Goal: Information Seeking & Learning: Understand process/instructions

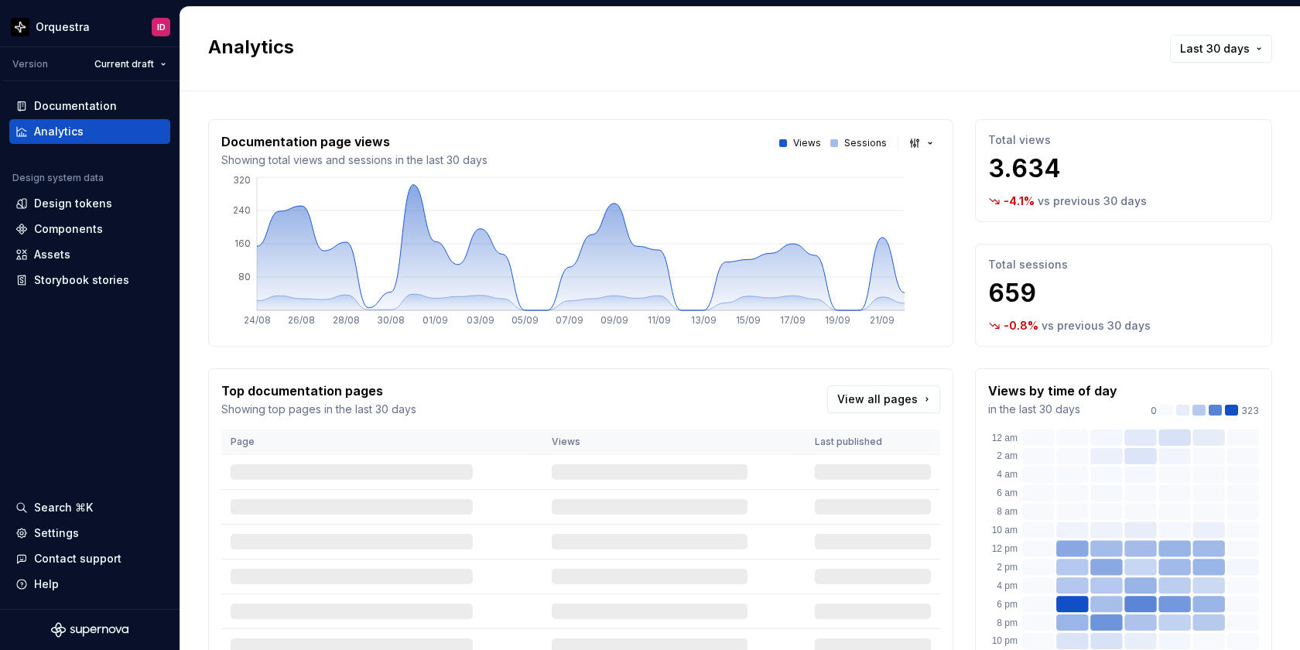
click at [52, 111] on div "Documentation" at bounding box center [75, 105] width 83 height 15
click at [64, 97] on div "Documentation" at bounding box center [89, 106] width 161 height 25
click at [93, 103] on div "Documentation" at bounding box center [75, 105] width 83 height 15
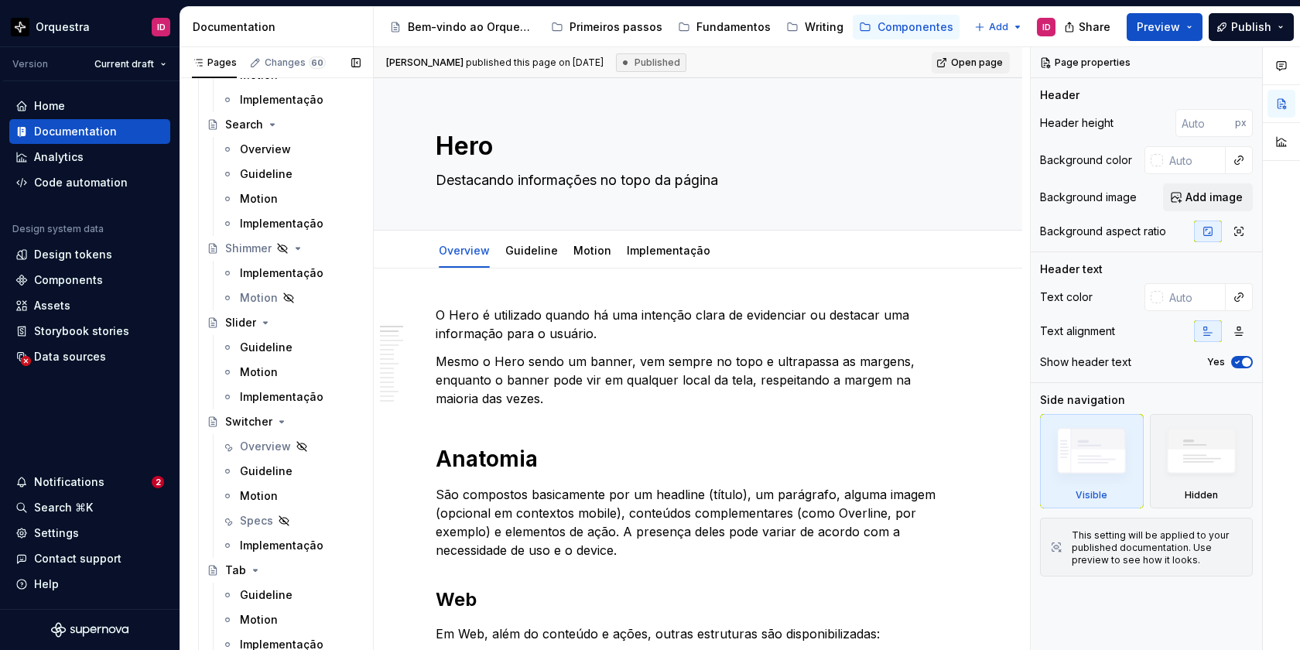
scroll to position [3410, 0]
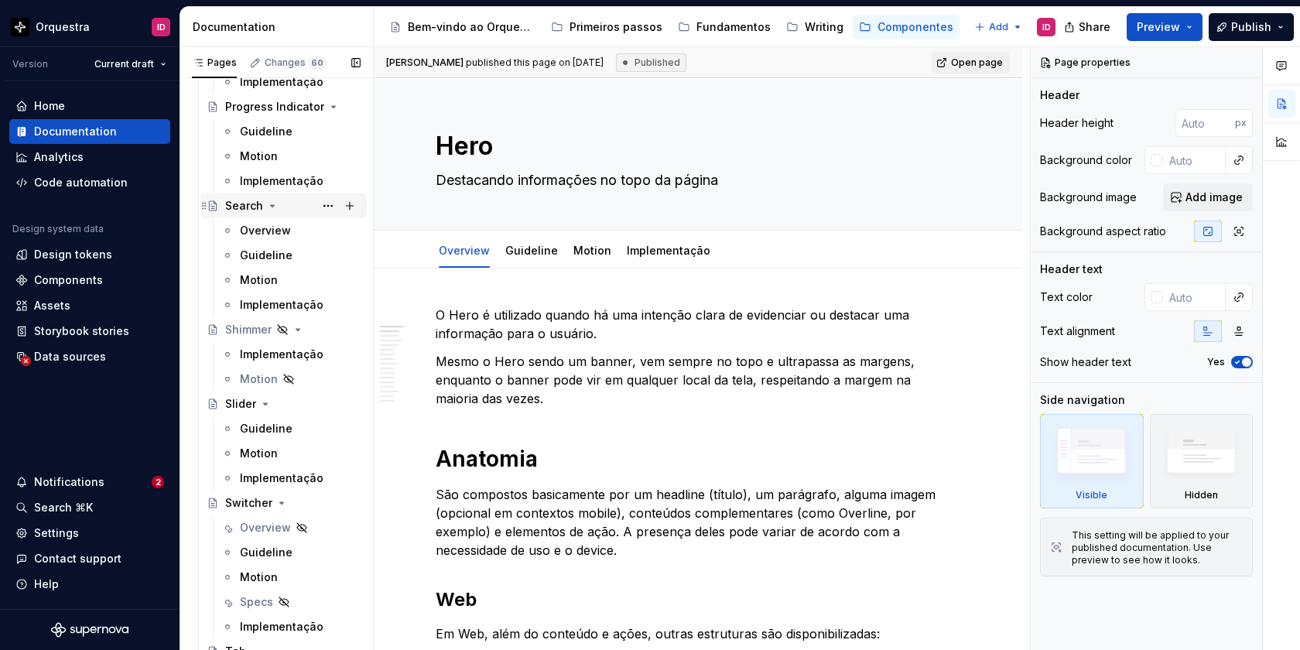
click at [245, 204] on div "Search" at bounding box center [244, 205] width 38 height 15
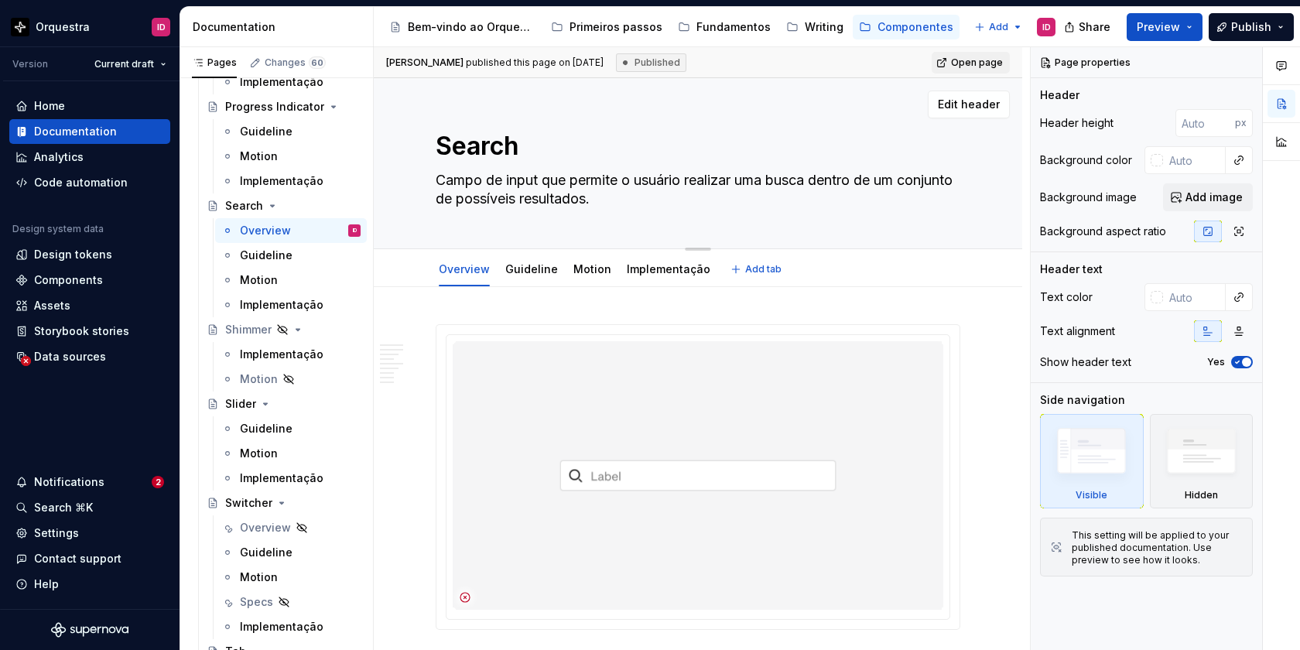
click at [566, 182] on textarea "Campo de input que permite o usuário realizar uma busca dentro de um conjunto d…" at bounding box center [694, 189] width 525 height 43
click at [567, 180] on textarea "Campo de input que permite o usuário realizar uma busca dentro de um conjunto d…" at bounding box center [694, 189] width 525 height 43
drag, startPoint x: 579, startPoint y: 180, endPoint x: 437, endPoint y: 178, distance: 141.6
click at [437, 178] on textarea "Campo de input que permite o usuário realizar uma busca dentro de um conjunto d…" at bounding box center [694, 189] width 525 height 43
type textarea "*"
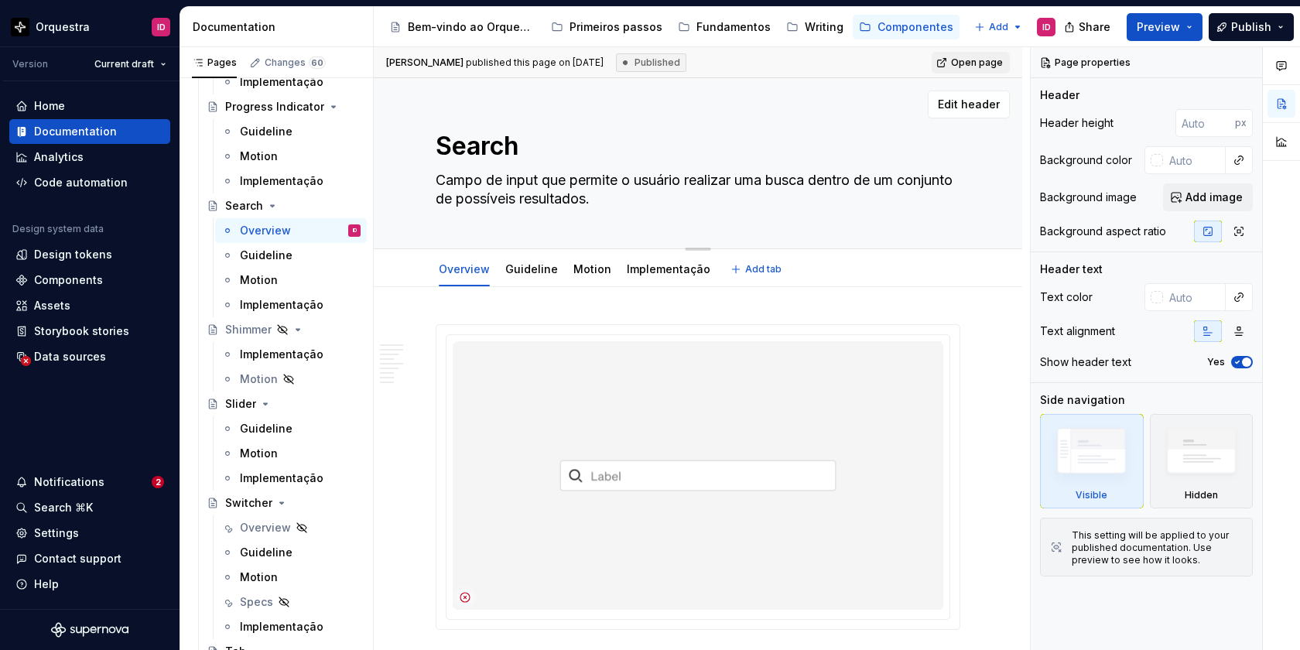
type textarea "ermite o usuário realizar uma busca dentro de um conjunto de possíveis resultad…"
type textarea "*"
type textarea "Permite o usuário realizar uma busca dentro de um conjunto de possíveis resulta…"
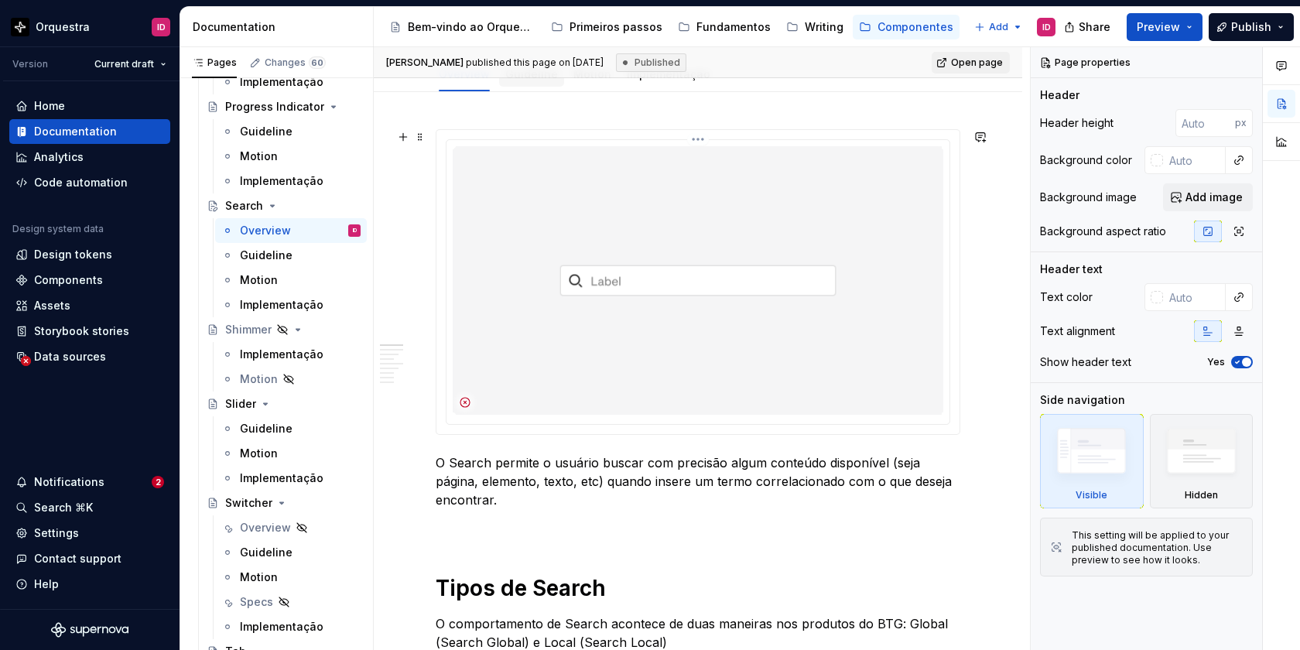
scroll to position [196, 0]
type textarea "*"
type textarea "Permite o usuário realizar uma busca dentro de um conjunto de possíveis resulta…"
click at [697, 333] on img at bounding box center [698, 279] width 491 height 268
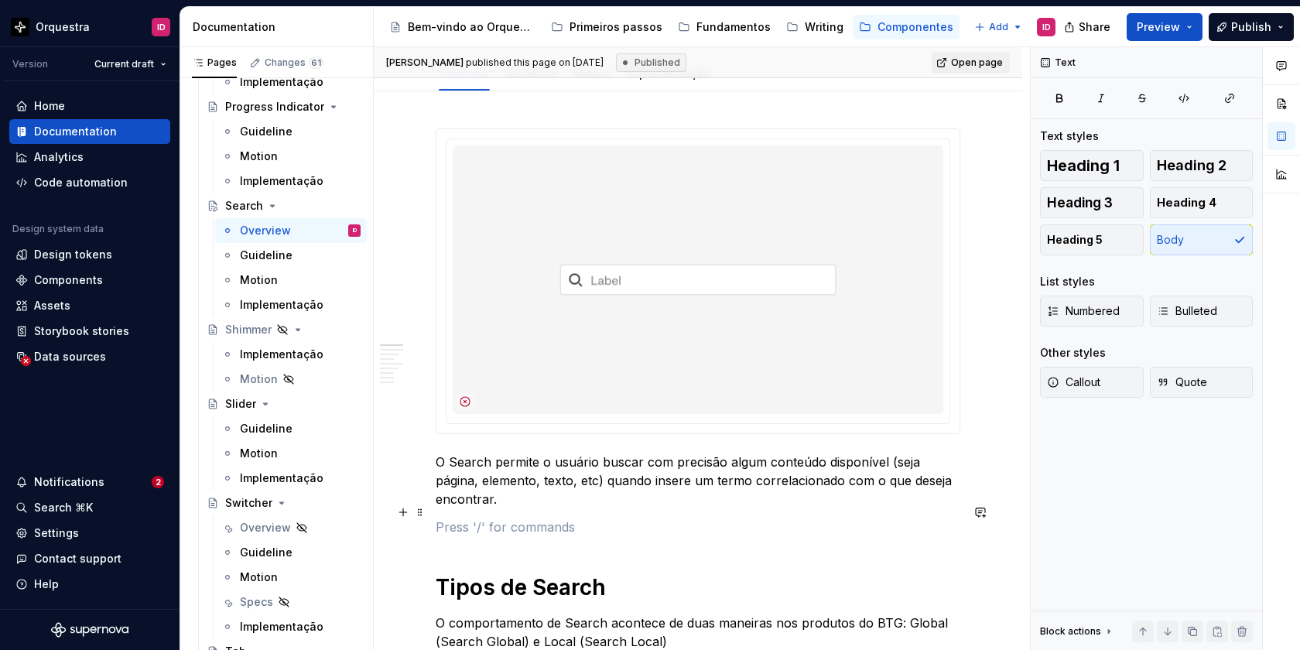
click at [712, 521] on p at bounding box center [698, 527] width 525 height 19
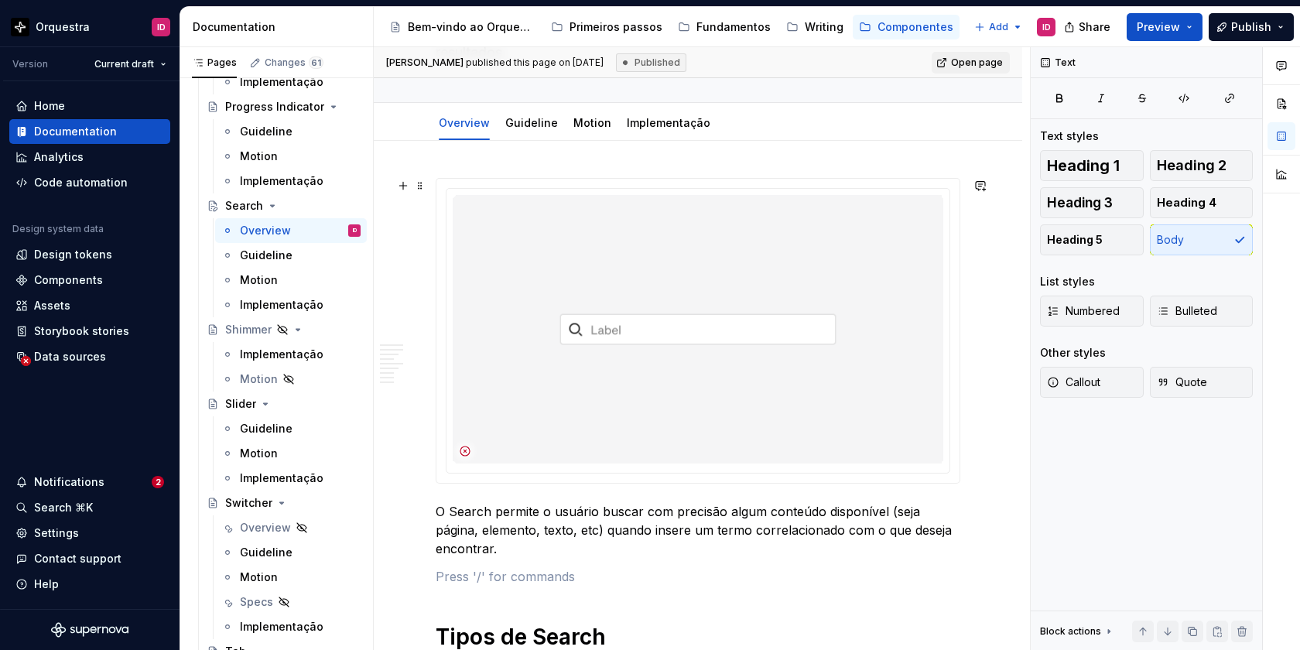
scroll to position [104, 0]
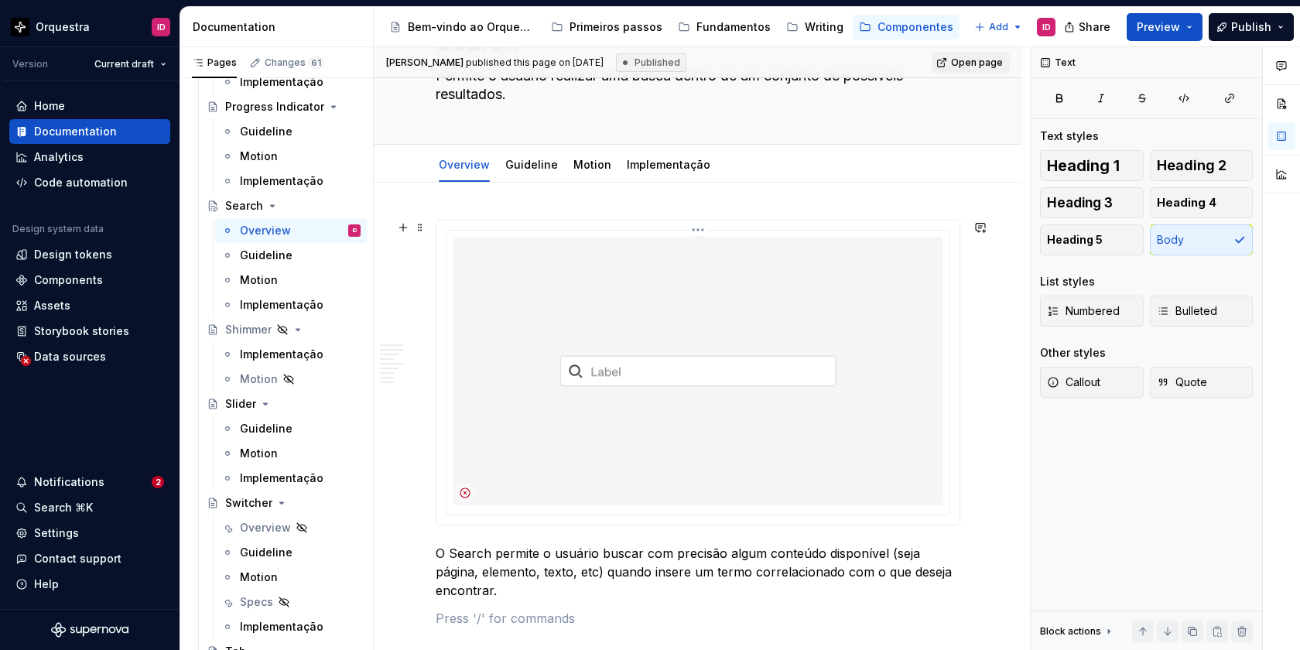
click at [690, 439] on img at bounding box center [698, 371] width 491 height 268
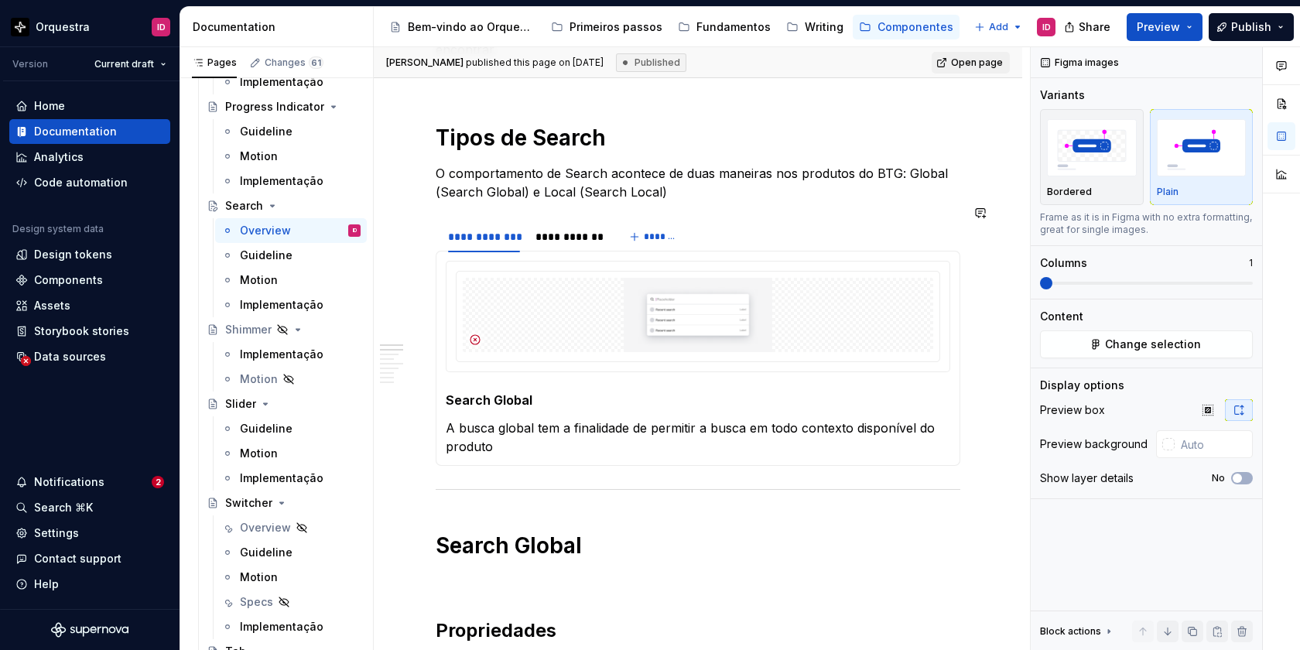
scroll to position [644, 0]
click at [559, 231] on div "**********" at bounding box center [568, 238] width 67 height 15
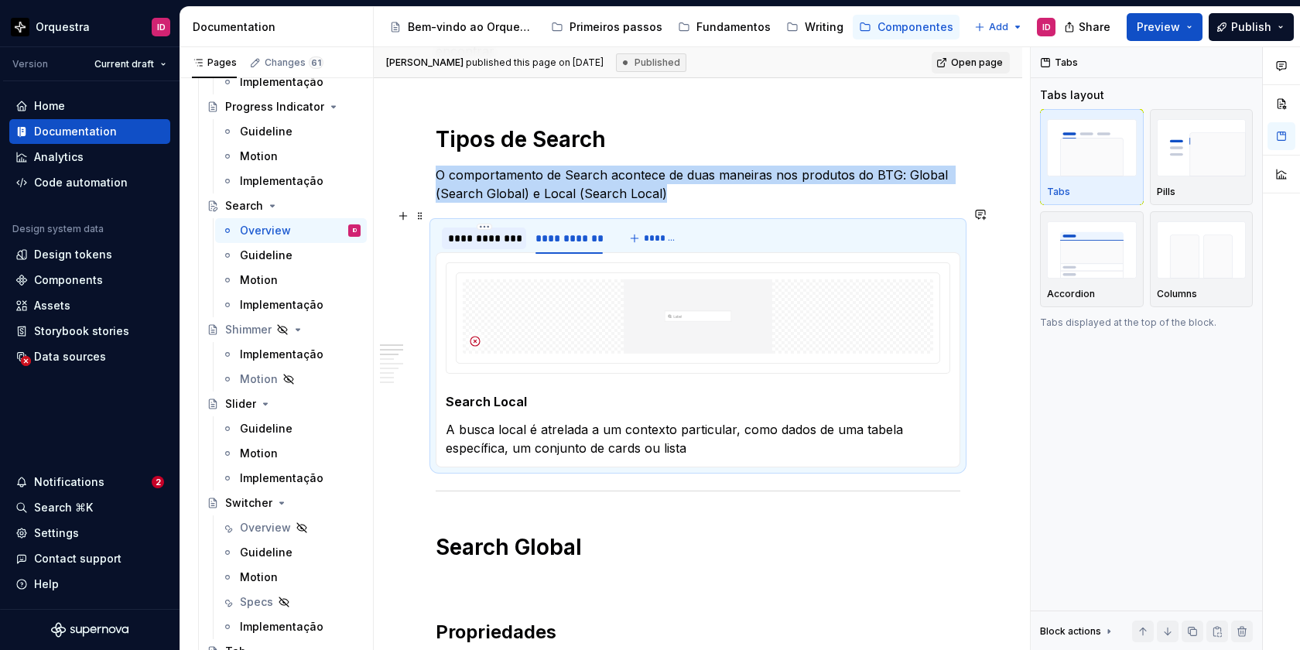
click at [496, 231] on div "**********" at bounding box center [484, 238] width 72 height 15
click at [556, 231] on div "**********" at bounding box center [568, 238] width 67 height 15
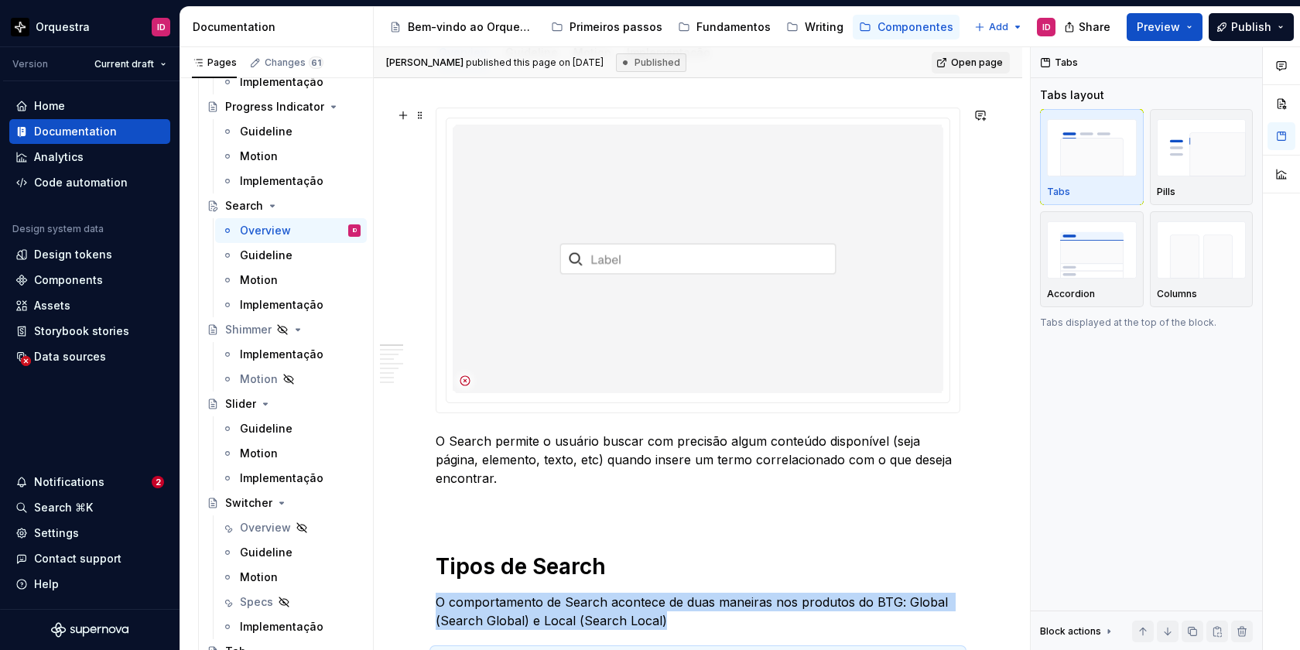
scroll to position [0, 0]
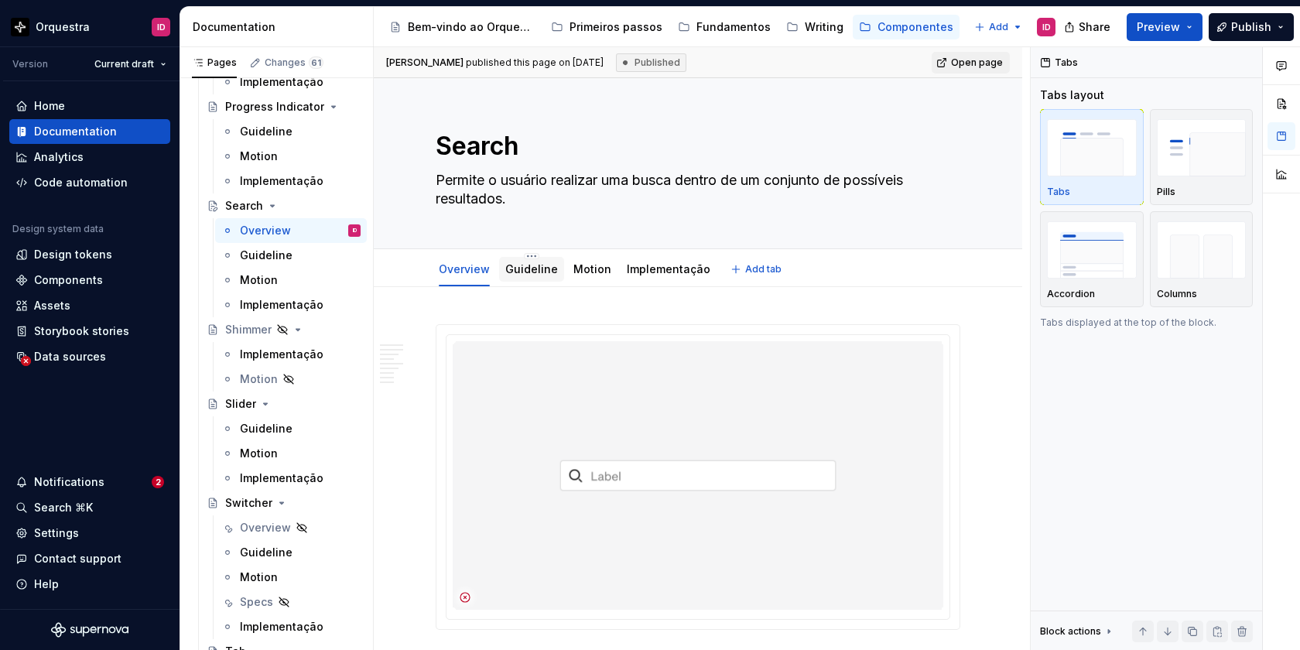
click at [542, 277] on div "Guideline" at bounding box center [531, 269] width 53 height 19
click at [522, 273] on link "Guideline" at bounding box center [531, 268] width 53 height 13
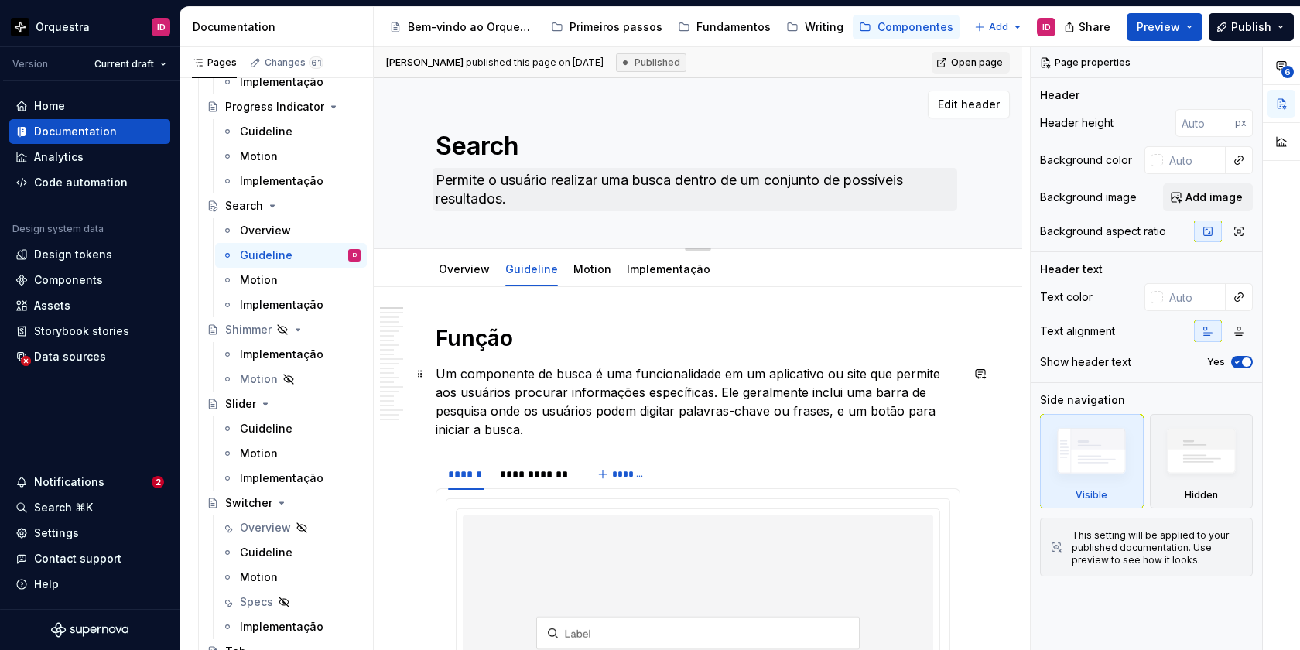
type textarea "*"
click at [518, 201] on textarea "Permite o usuário realizar uma busca dentro de um conjunto de possíveis resulta…" at bounding box center [694, 189] width 525 height 43
type textarea "Permite o usuário realizar uma busca dentro de um conjunto de possíveis resulta…"
type textarea "*"
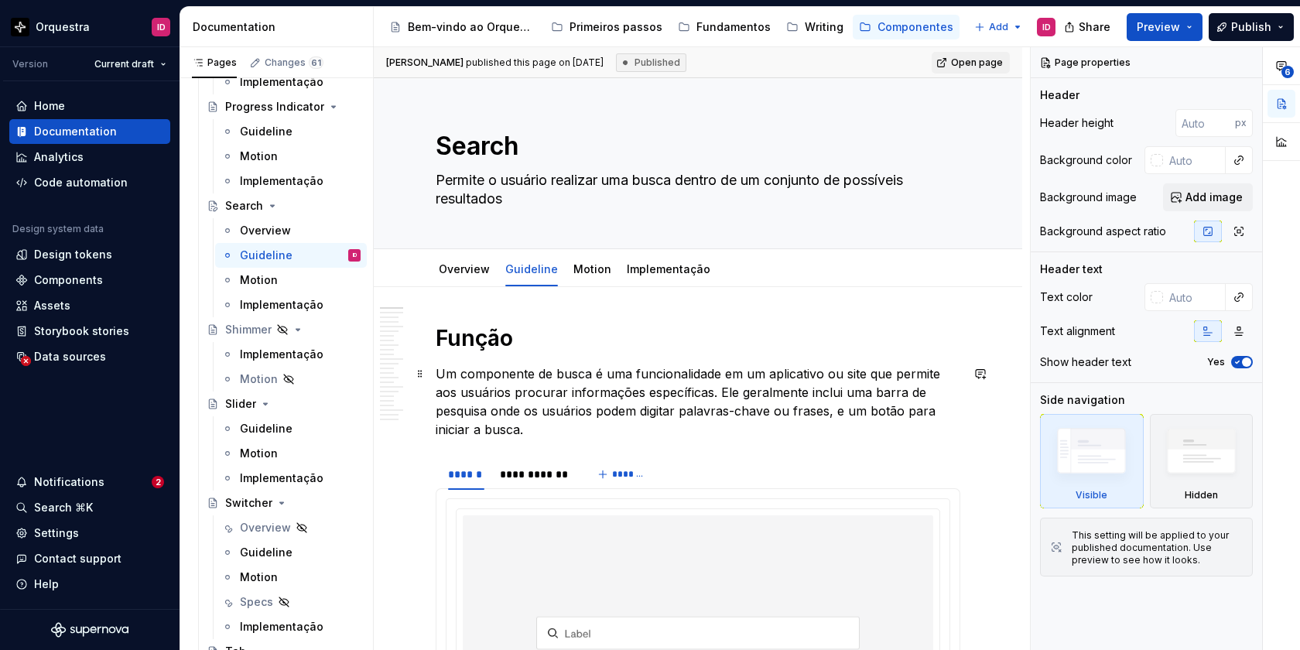
type textarea "Permite o usuário realizar uma busca dentro de um conjunto de possíveis resulta…"
click at [684, 408] on p "Um componente de busca é uma funcionalidade em um aplicativo ou site que permit…" at bounding box center [698, 401] width 525 height 74
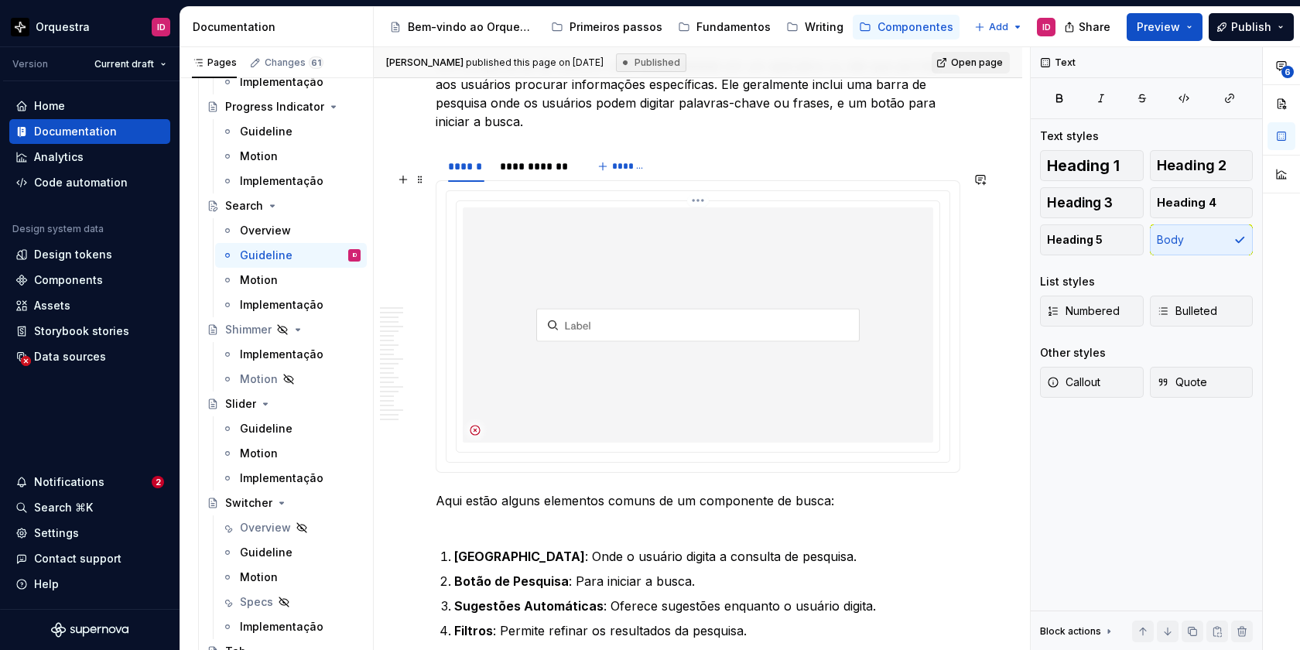
scroll to position [309, 0]
click at [529, 158] on div "**********" at bounding box center [535, 165] width 71 height 15
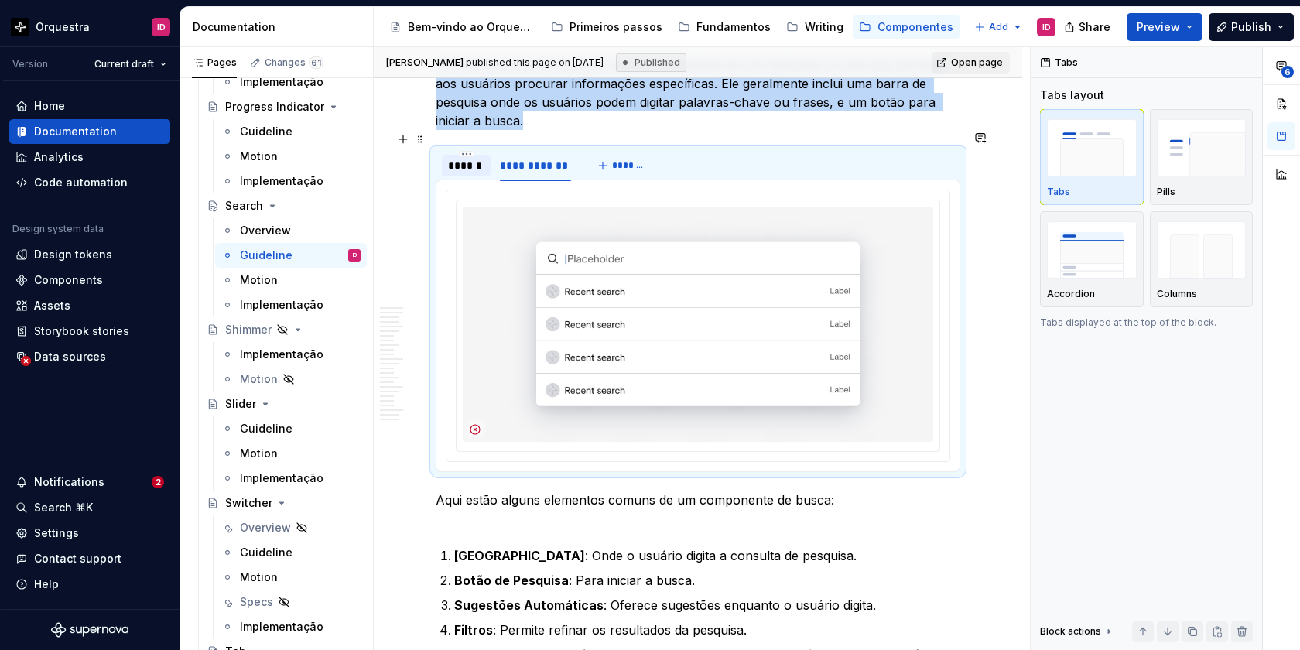
click at [471, 158] on div "******" at bounding box center [466, 165] width 36 height 15
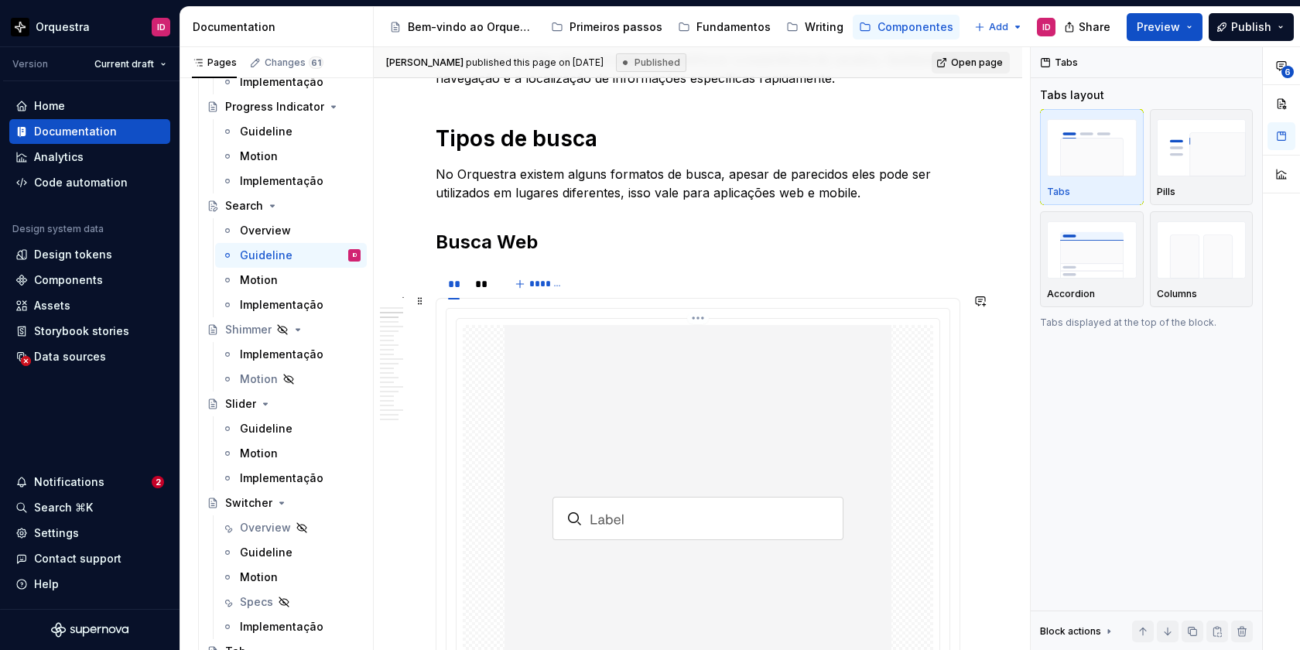
scroll to position [940, 0]
click at [473, 275] on div "**" at bounding box center [482, 285] width 26 height 22
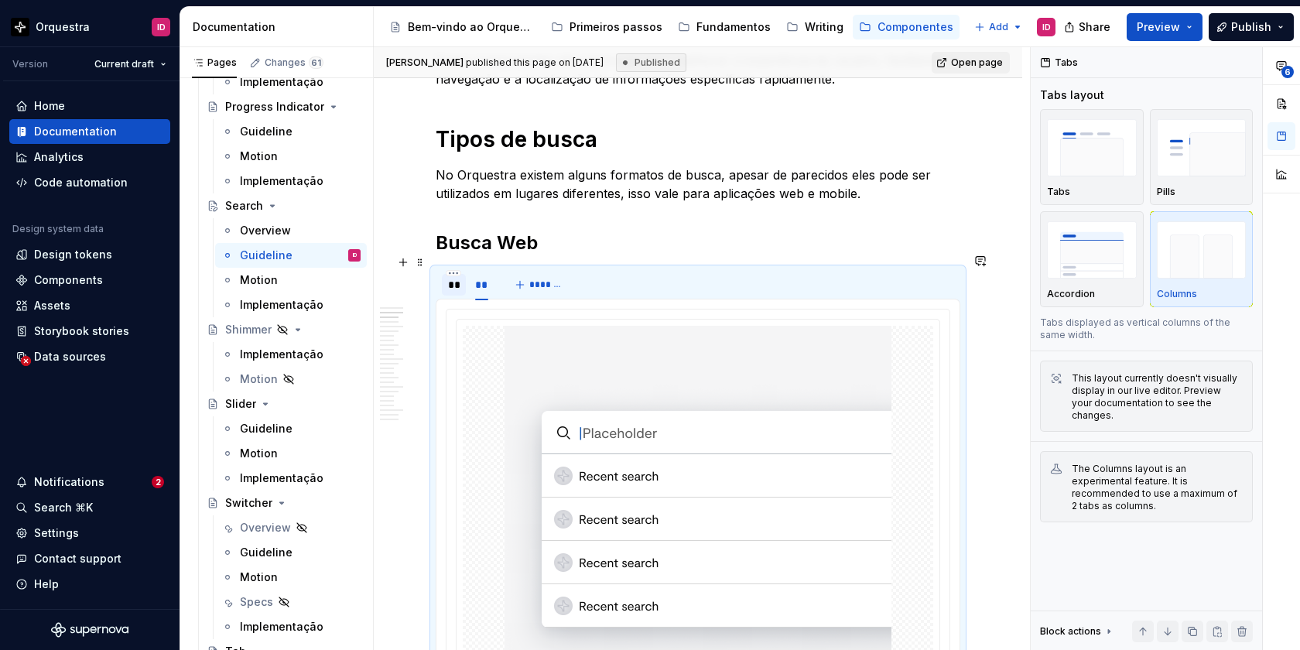
click at [448, 277] on div "**" at bounding box center [454, 284] width 12 height 15
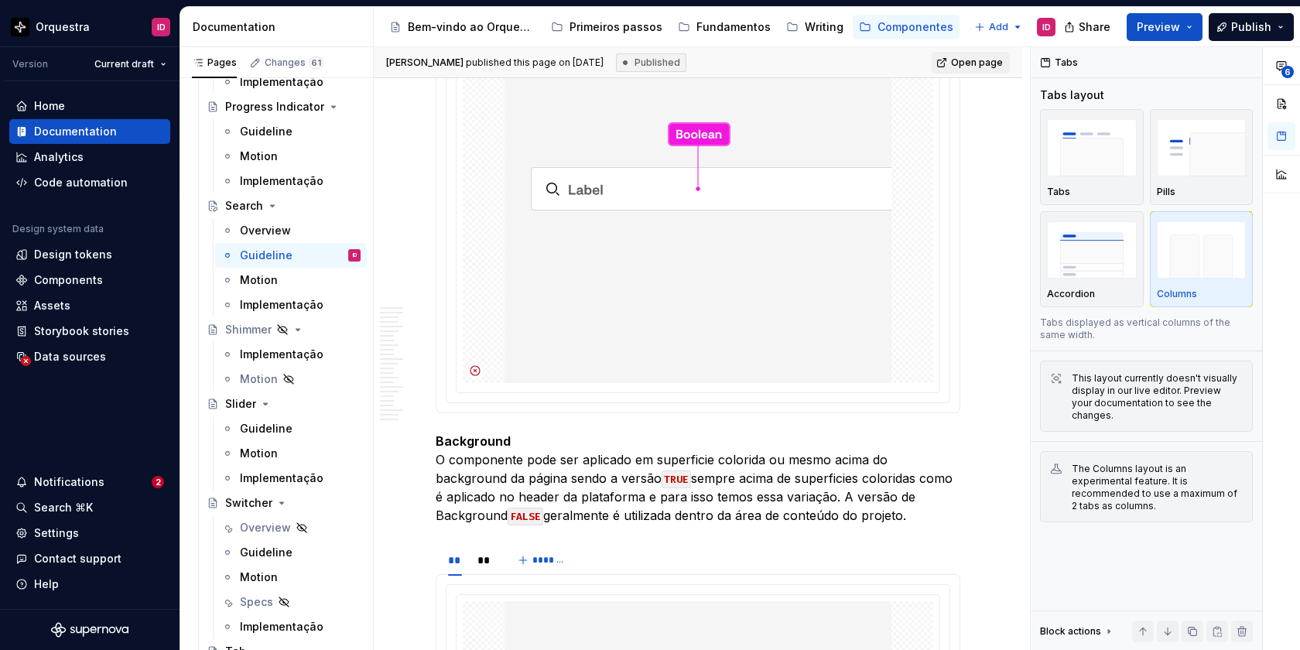
scroll to position [4356, 0]
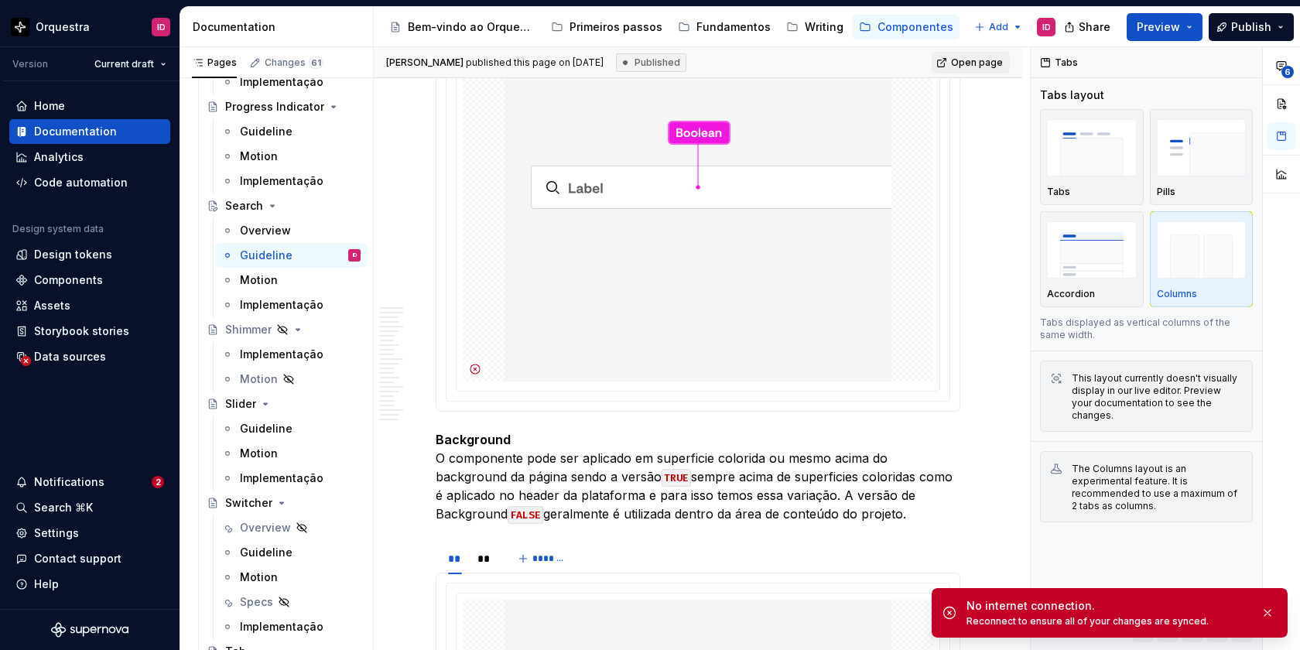
type textarea "*"
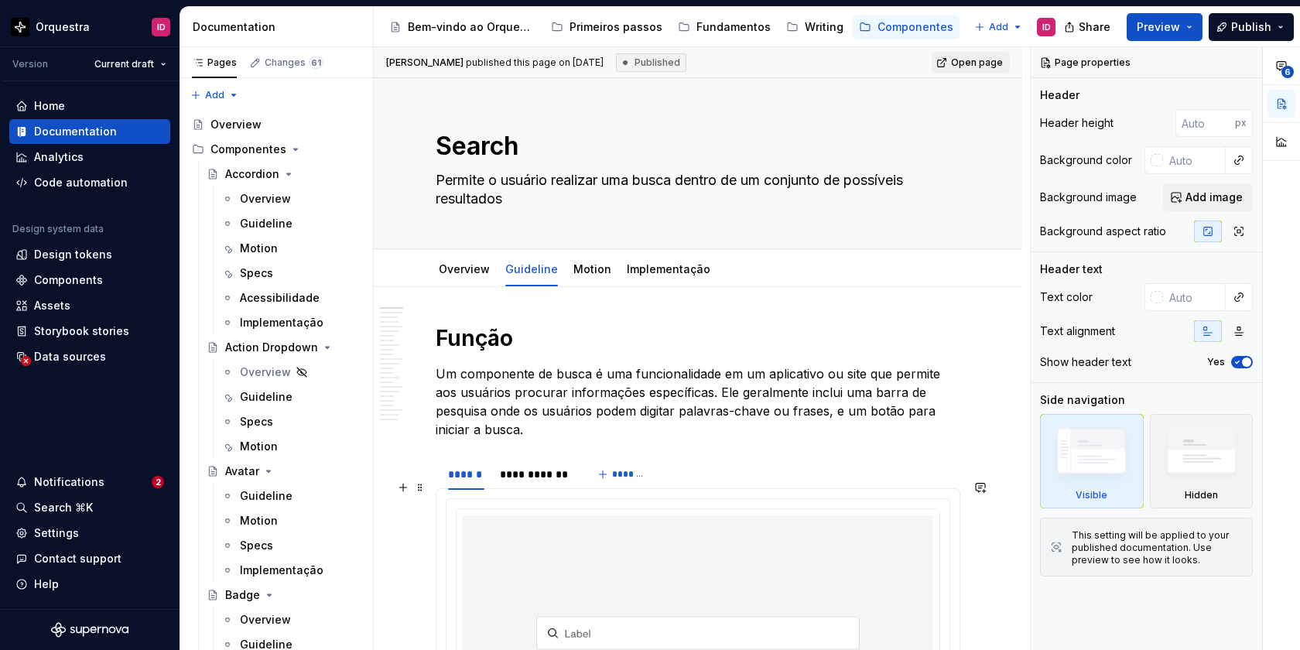
type textarea "*"
